Goal: Task Accomplishment & Management: Complete application form

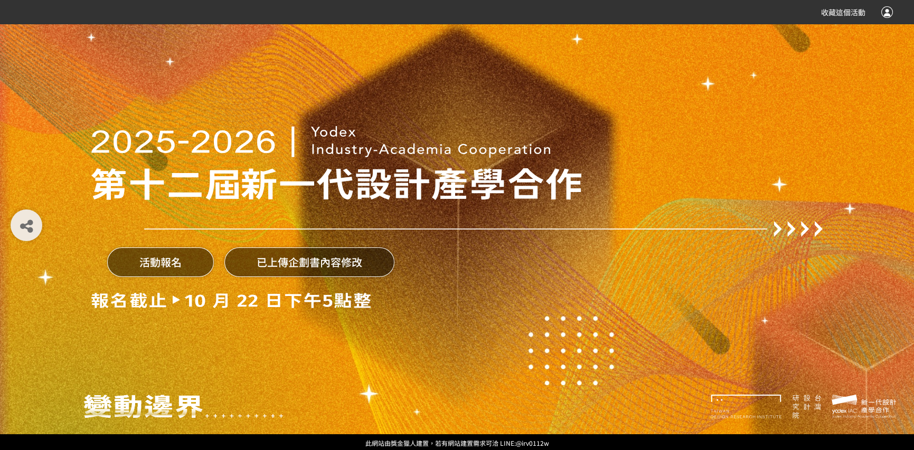
click at [175, 266] on button "活動報名" at bounding box center [160, 263] width 107 height 30
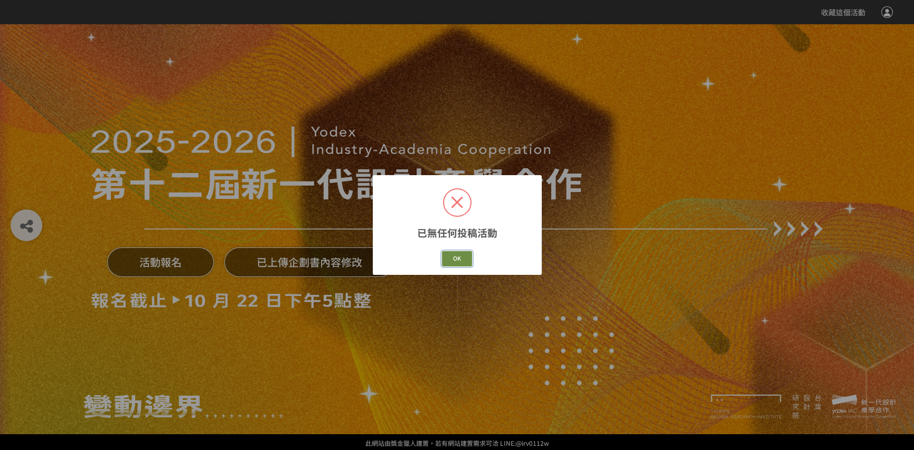
click at [457, 255] on button "OK" at bounding box center [457, 258] width 31 height 15
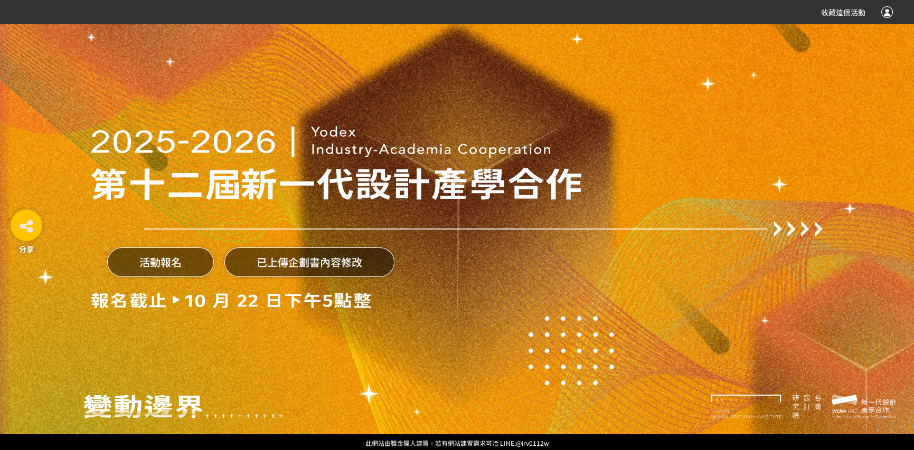
click at [32, 229] on icon at bounding box center [26, 226] width 13 height 15
click at [418, 128] on img at bounding box center [320, 142] width 459 height 32
click at [325, 263] on button "已上傳企劃書內容修改" at bounding box center [309, 263] width 170 height 30
click at [293, 272] on button "已上傳企劃書內容修改" at bounding box center [309, 263] width 170 height 30
click at [311, 265] on button "已上傳企劃書內容修改" at bounding box center [309, 263] width 170 height 30
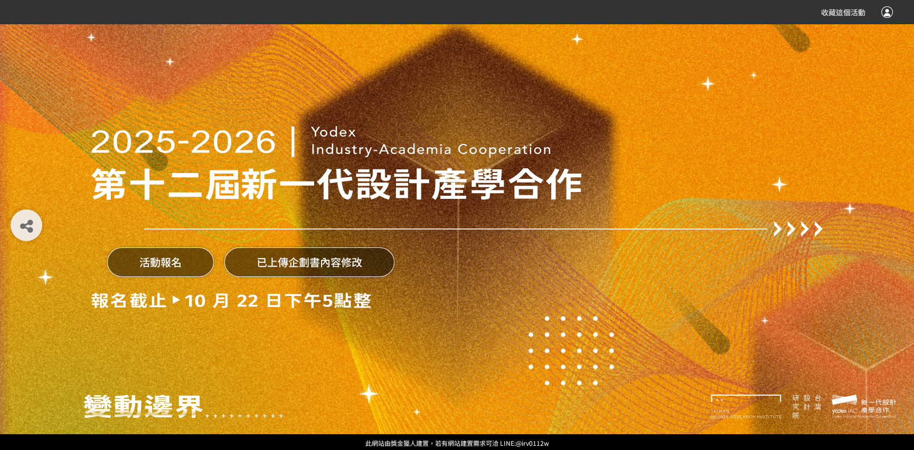
click at [311, 265] on button "已上傳企劃書內容修改" at bounding box center [309, 263] width 170 height 30
click at [313, 265] on button "已上傳企劃書內容修改" at bounding box center [309, 263] width 170 height 30
click at [645, 175] on div at bounding box center [456, 189] width 731 height 42
